Goal: Information Seeking & Learning: Stay updated

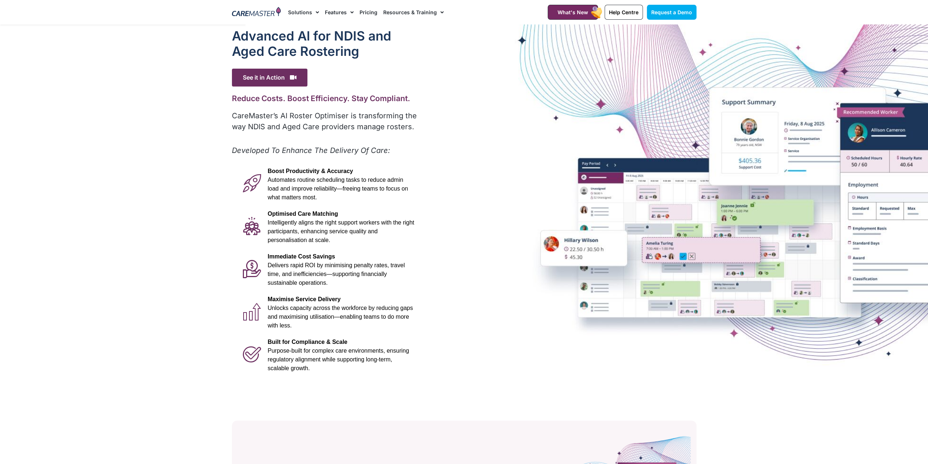
click at [260, 9] on img at bounding box center [256, 12] width 49 height 11
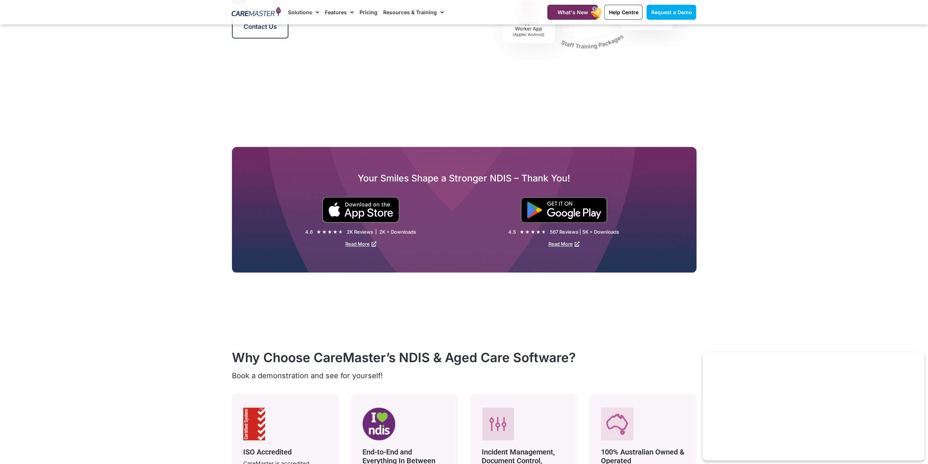
scroll to position [1094, 0]
click at [554, 203] on img at bounding box center [564, 210] width 86 height 26
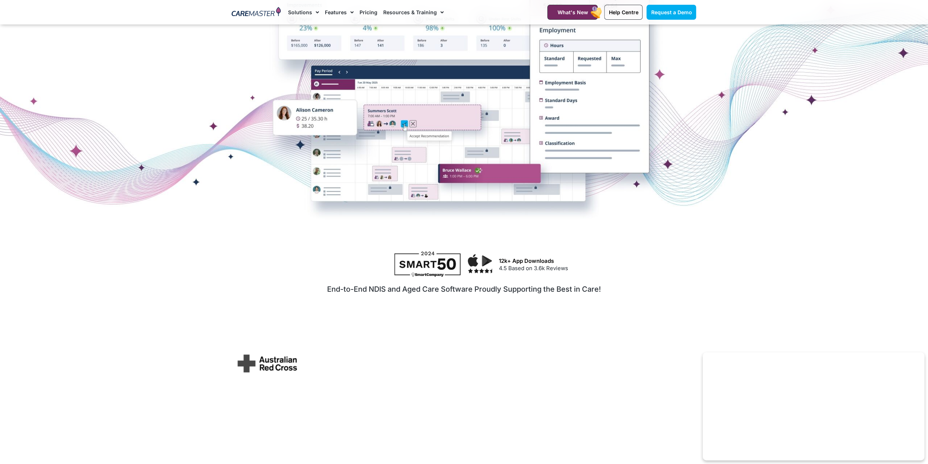
scroll to position [219, 0]
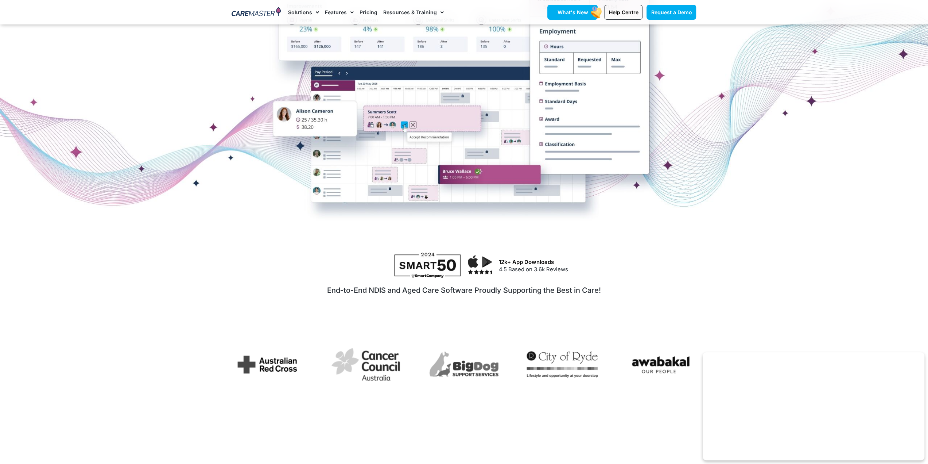
click at [574, 5] on link "What's New" at bounding box center [573, 12] width 50 height 15
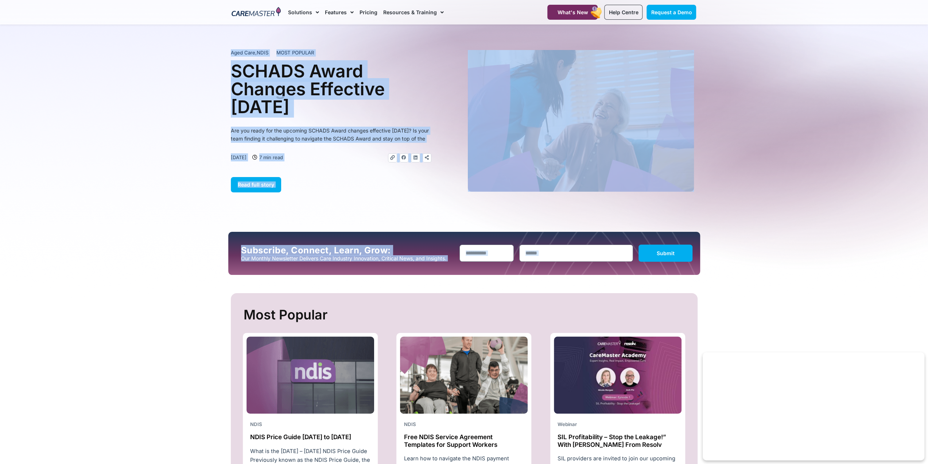
drag, startPoint x: 928, startPoint y: 35, endPoint x: 945, endPoint y: 255, distance: 220.2
click at [916, 79] on section "Aged Care , NDIS MOST POPULAR SCHADS Award Changes Effective 1 January 2025 Are…" at bounding box center [464, 120] width 928 height 149
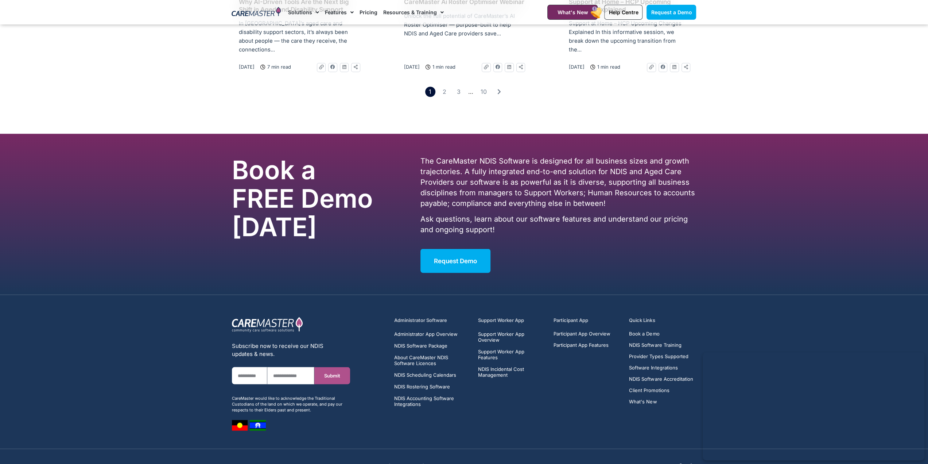
scroll to position [1274, 0]
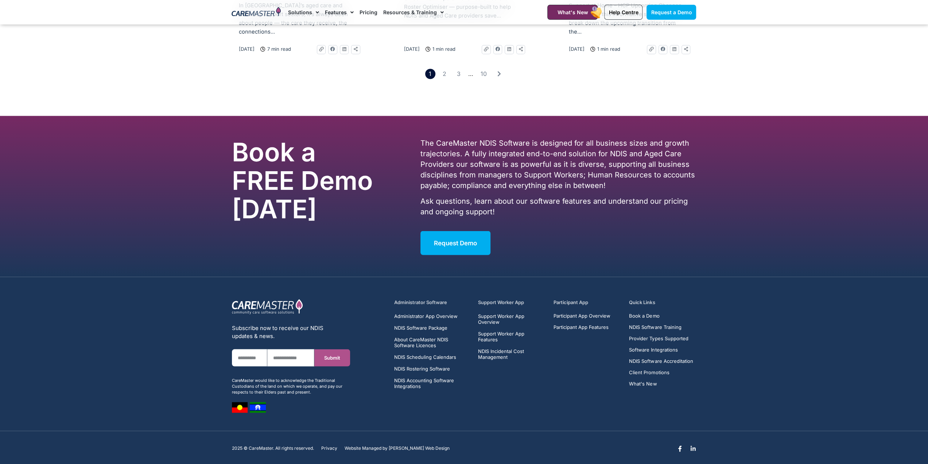
click at [692, 445] on icon at bounding box center [694, 448] width 6 height 6
